Goal: Task Accomplishment & Management: Manage account settings

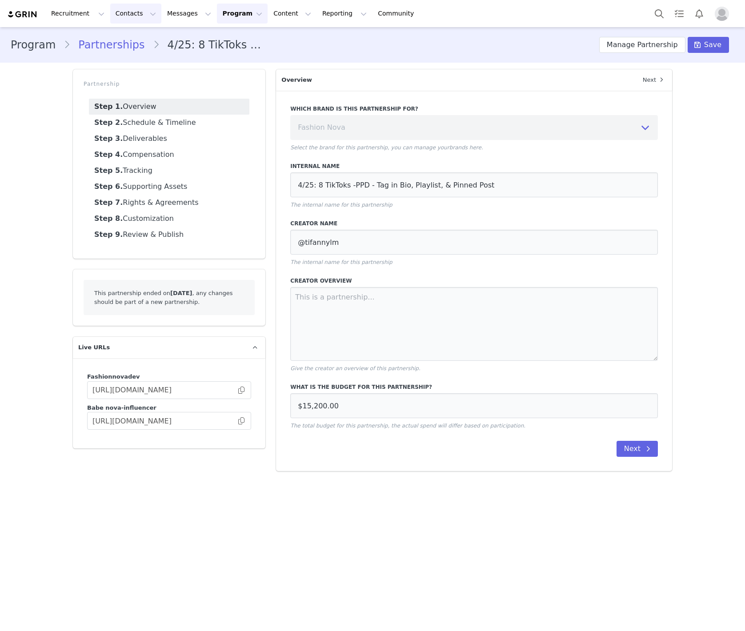
click at [127, 17] on button "Contacts Contacts" at bounding box center [135, 14] width 51 height 20
click at [59, 19] on div "Creators" at bounding box center [36, 16] width 48 height 8
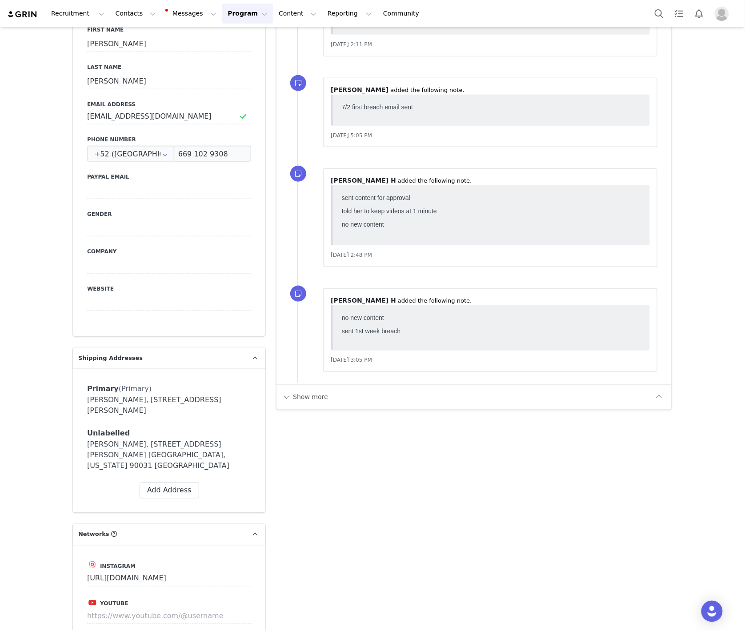
scroll to position [1544, 0]
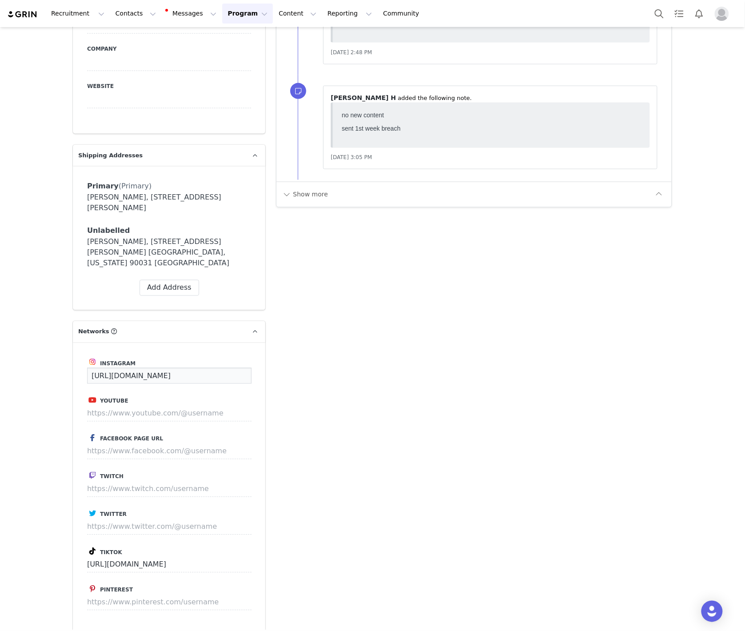
click at [189, 384] on input "[URL][DOMAIN_NAME]" at bounding box center [169, 376] width 164 height 16
drag, startPoint x: 229, startPoint y: 419, endPoint x: 177, endPoint y: 418, distance: 52.4
click at [177, 384] on input "[URL][DOMAIN_NAME]" at bounding box center [169, 376] width 164 height 16
click at [433, 407] on div "Add Note Send Email Content Tasks Add Note [PERSON_NAME] 9/22 first breach emai…" at bounding box center [474, 538] width 407 height 3137
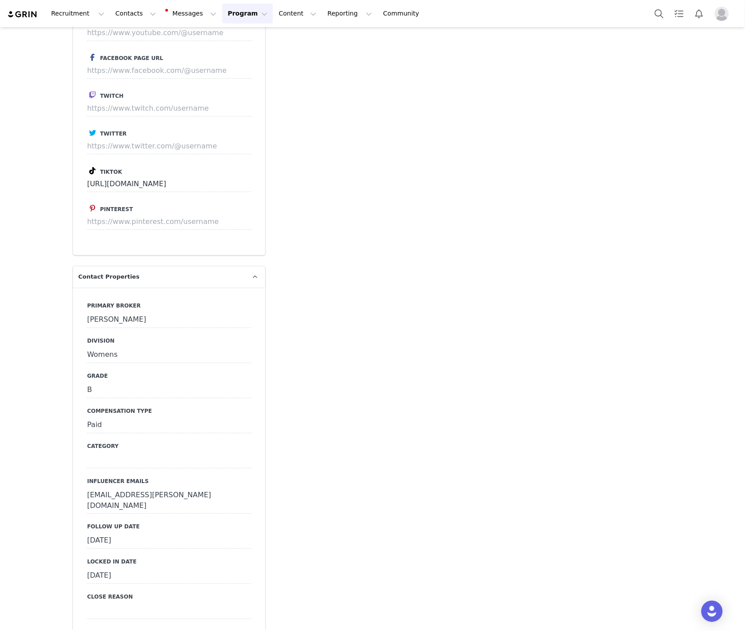
scroll to position [1827, 0]
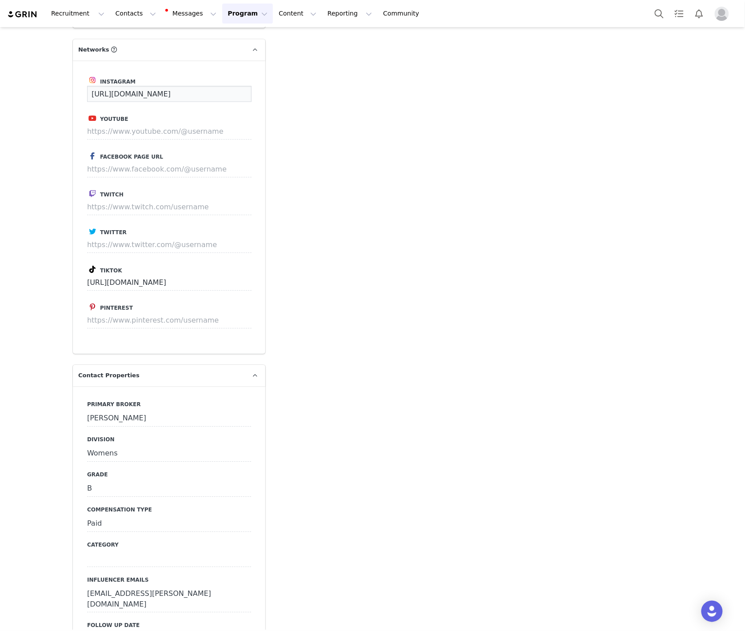
click at [195, 102] on input "[URL][DOMAIN_NAME]" at bounding box center [169, 94] width 164 height 16
drag, startPoint x: 230, startPoint y: 134, endPoint x: 176, endPoint y: 133, distance: 53.8
click at [176, 102] on input "[URL][DOMAIN_NAME]" at bounding box center [169, 94] width 164 height 16
click at [490, 122] on div "Add Note Send Email Content Tasks Add Note [PERSON_NAME] 9/22 first breach emai…" at bounding box center [474, 255] width 407 height 3137
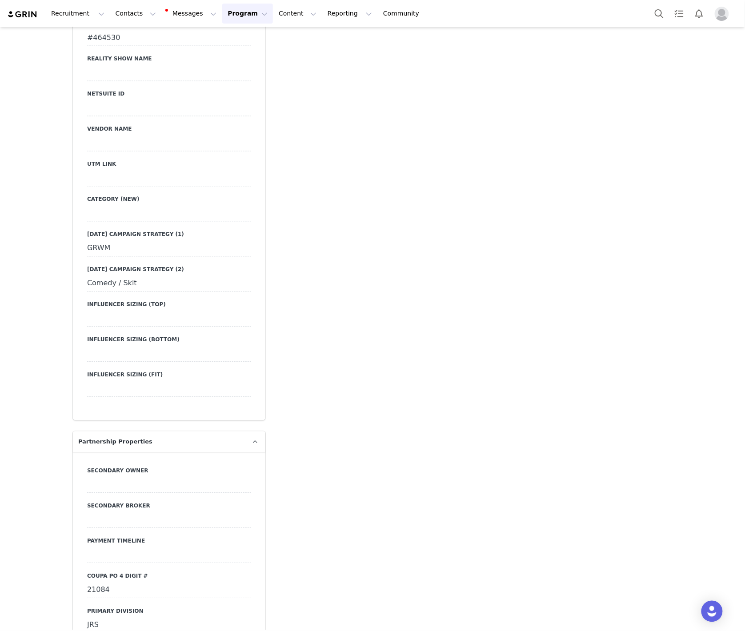
scroll to position [3075, 0]
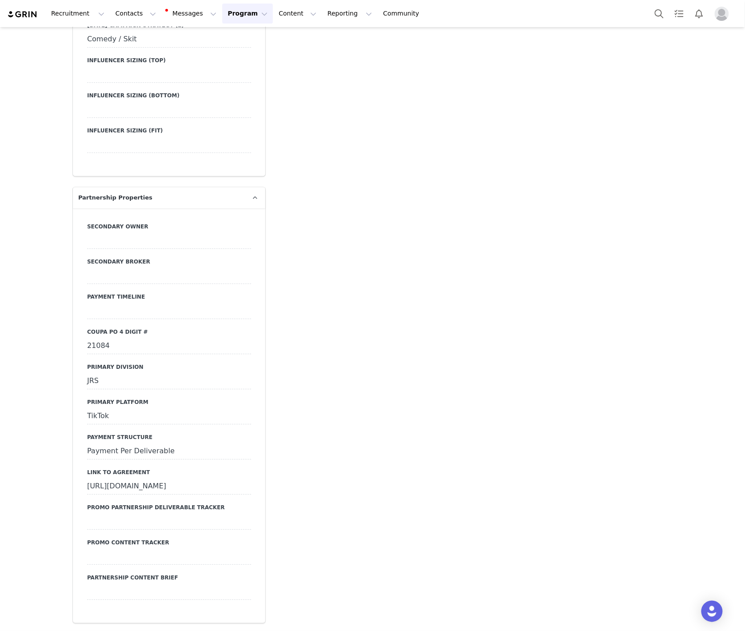
click at [98, 338] on div "21084" at bounding box center [169, 346] width 164 height 16
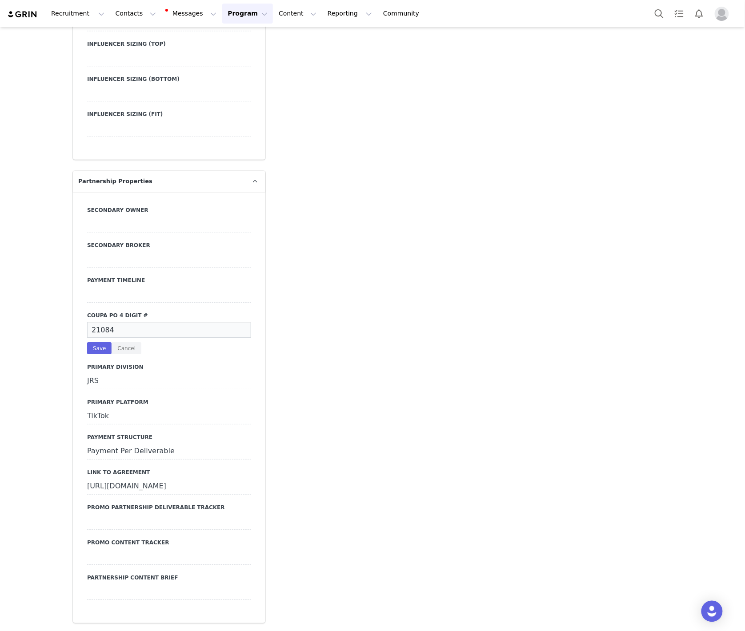
click at [98, 326] on input "21084" at bounding box center [169, 330] width 164 height 16
click at [98, 325] on input "21084" at bounding box center [169, 330] width 164 height 16
click at [96, 343] on button "Save" at bounding box center [99, 348] width 24 height 12
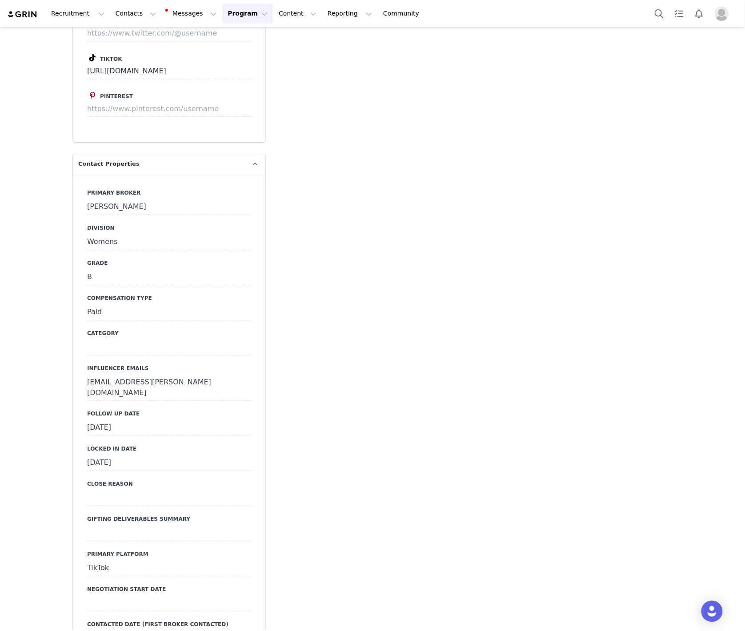
scroll to position [1742, 0]
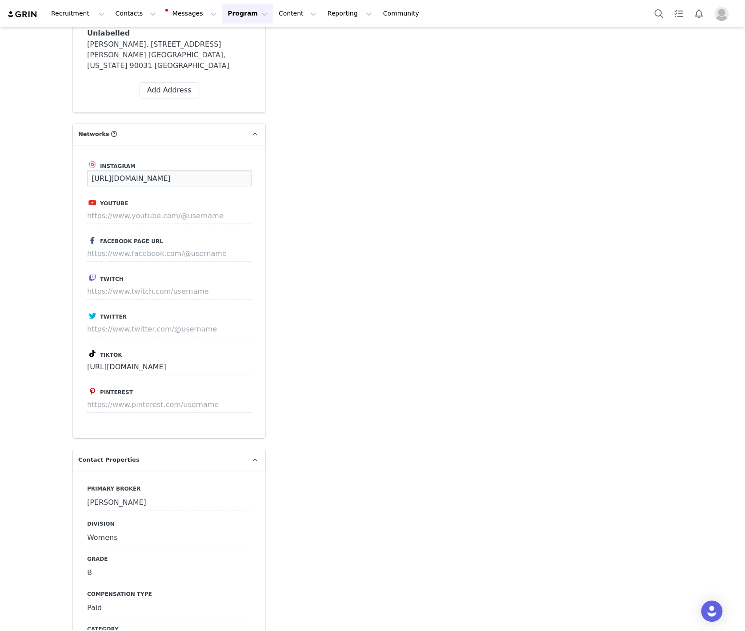
click at [185, 186] on input "[URL][DOMAIN_NAME]" at bounding box center [169, 178] width 164 height 16
click at [171, 375] on input "[URL][DOMAIN_NAME]" at bounding box center [169, 367] width 164 height 16
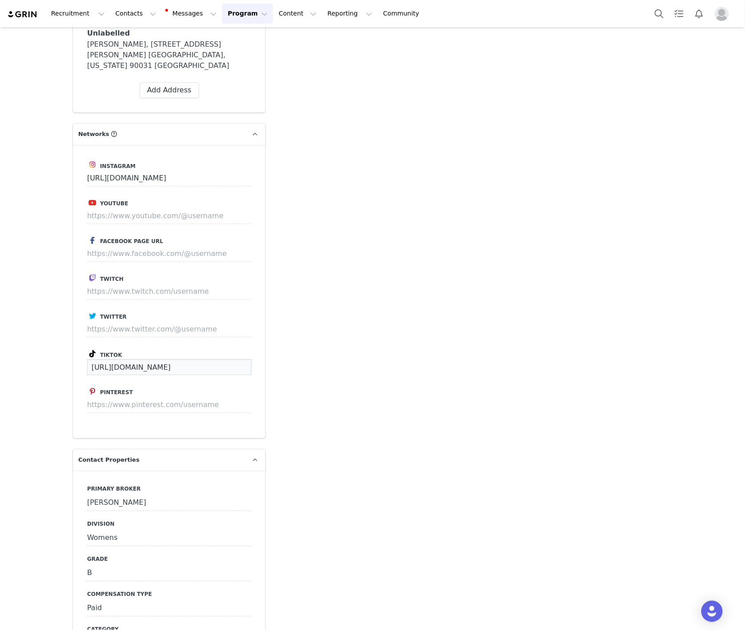
click at [171, 375] on input "[URL][DOMAIN_NAME]" at bounding box center [169, 367] width 164 height 16
